Goal: Information Seeking & Learning: Learn about a topic

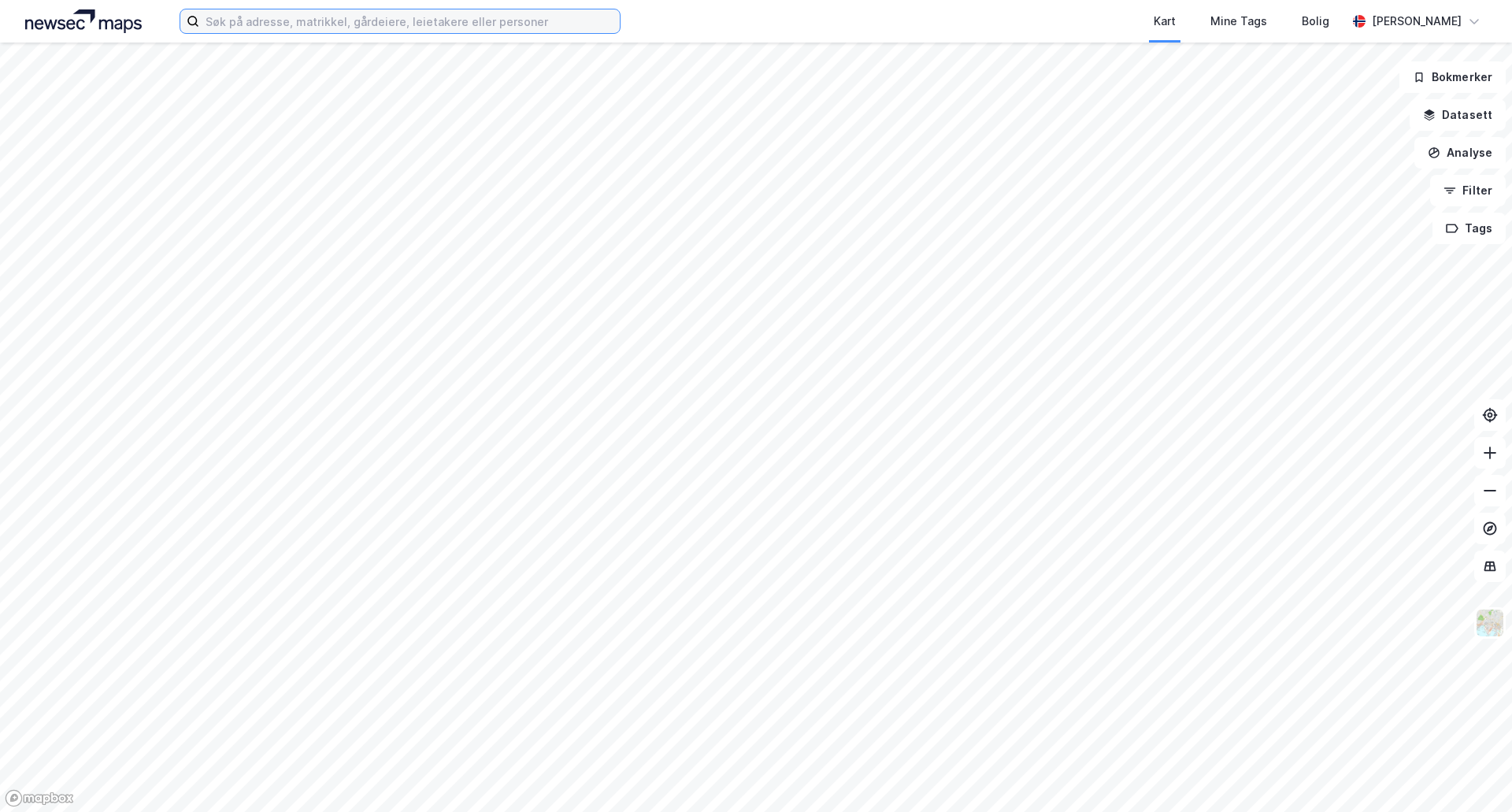
click at [342, 24] on input at bounding box center [409, 21] width 420 height 24
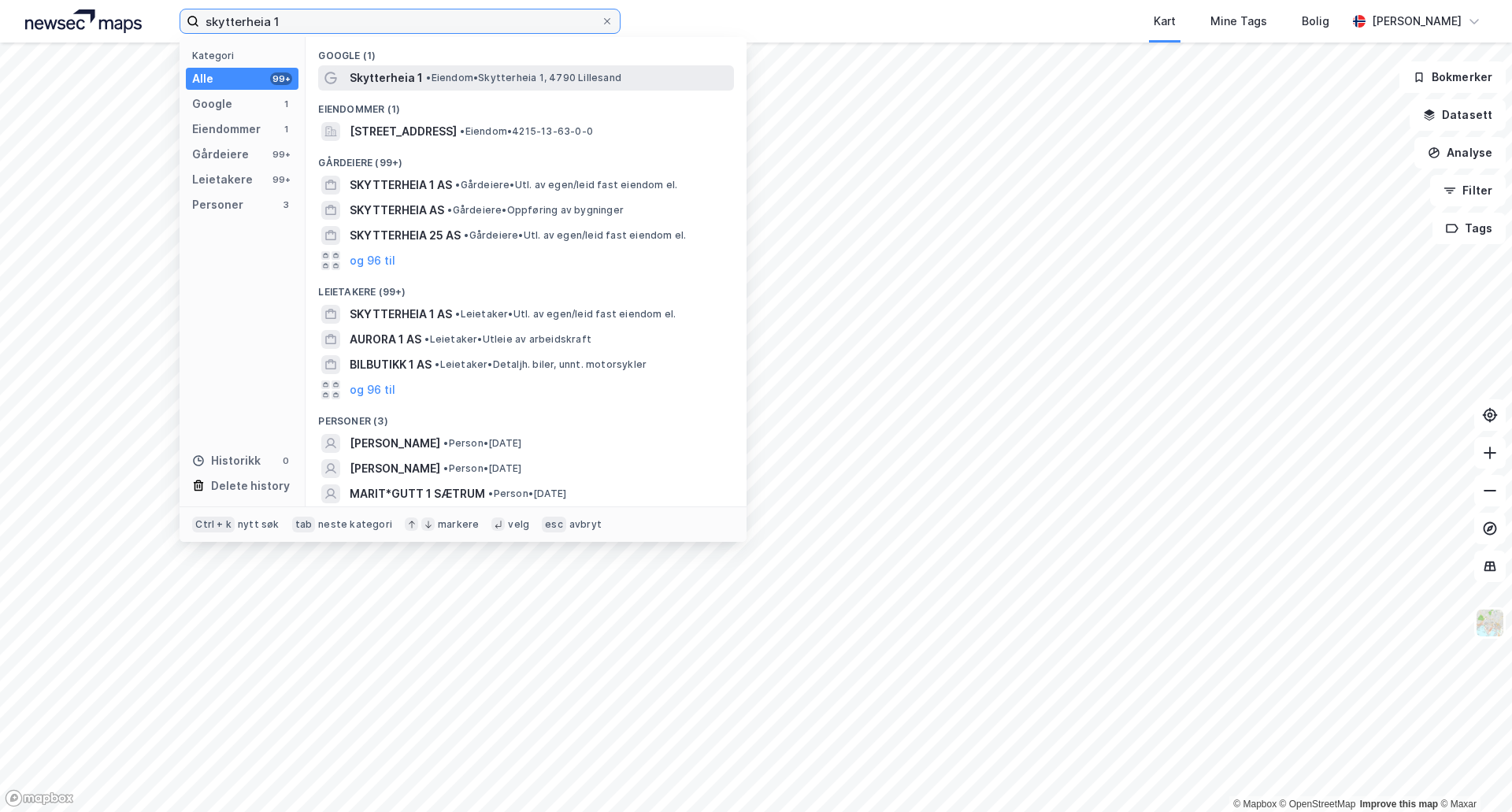
type input "skytterheia 1"
click at [559, 77] on span "• Eiendom • [STREET_ADDRESS]" at bounding box center [523, 78] width 195 height 12
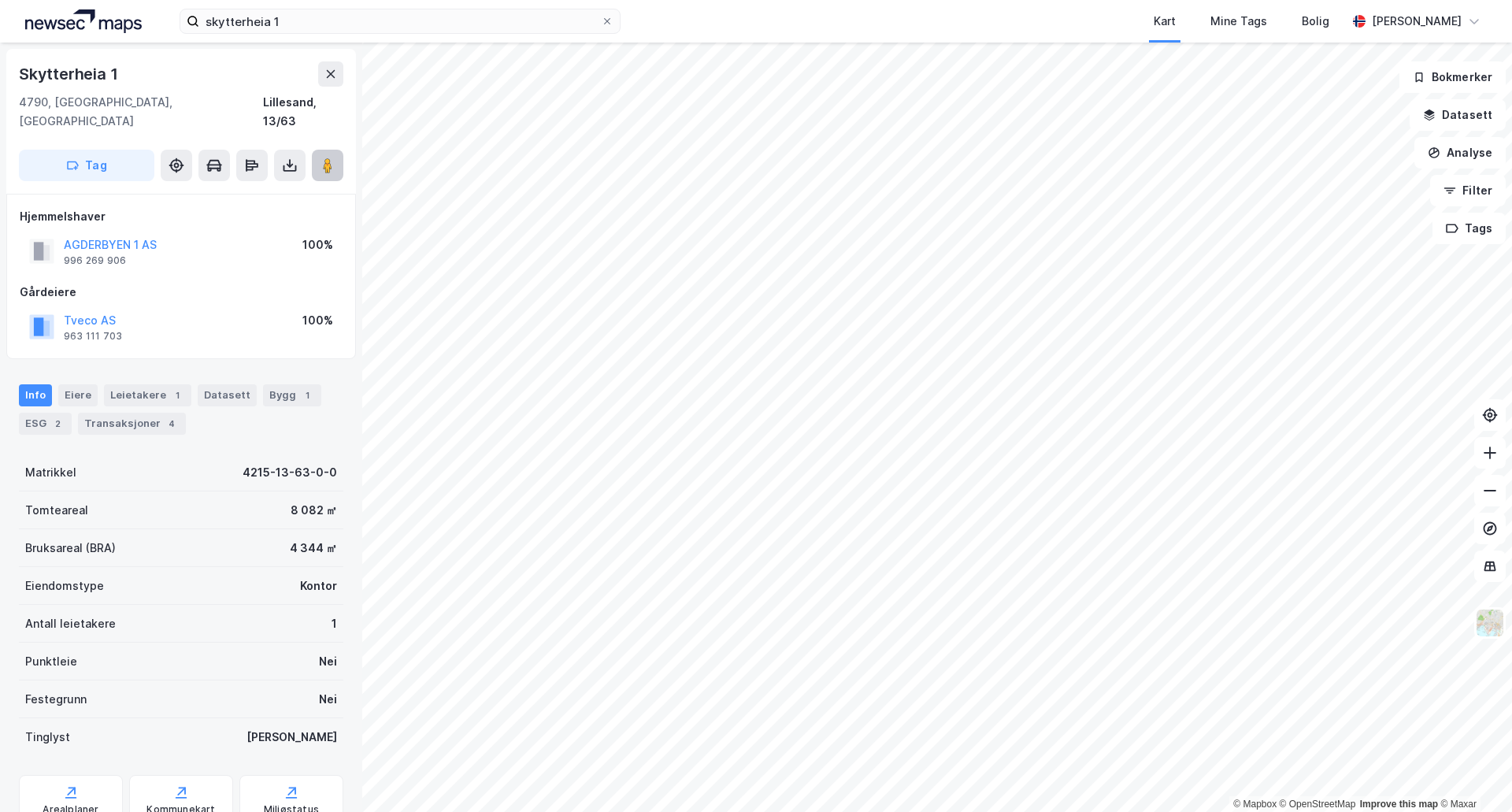
click at [326, 158] on image at bounding box center [328, 165] width 10 height 16
drag, startPoint x: 141, startPoint y: 73, endPoint x: 18, endPoint y: 80, distance: 123.2
click at [16, 81] on div "Skytterheia [STREET_ADDRESS]" at bounding box center [181, 122] width 350 height 145
click at [124, 73] on div "Skytterheia 1" at bounding box center [181, 73] width 325 height 25
drag, startPoint x: 125, startPoint y: 73, endPoint x: 29, endPoint y: 78, distance: 96.1
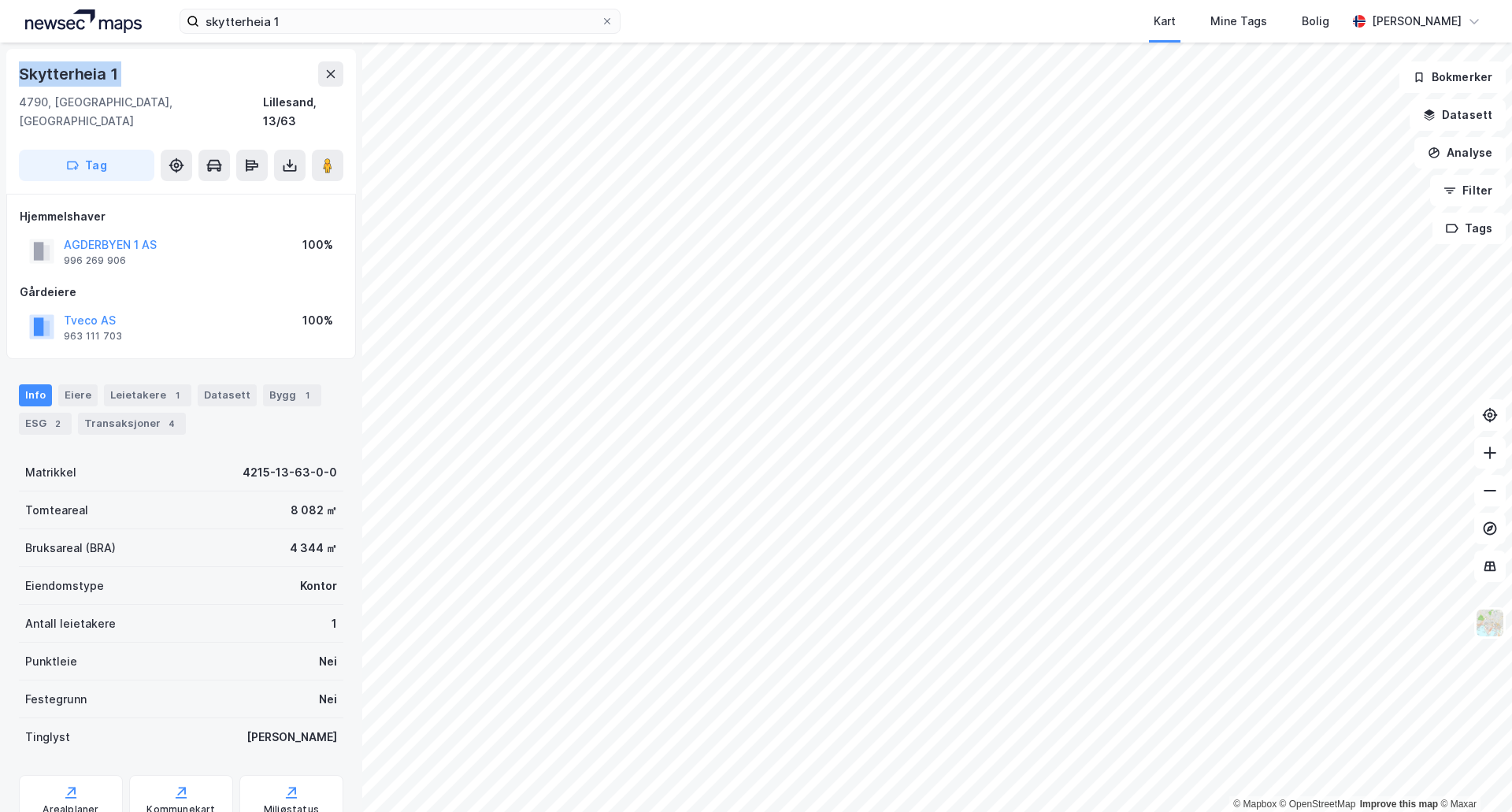
click at [29, 78] on div "Skytterheia 1" at bounding box center [181, 73] width 325 height 25
click at [124, 73] on div "Skytterheia 1" at bounding box center [181, 73] width 325 height 25
